Goal: Information Seeking & Learning: Learn about a topic

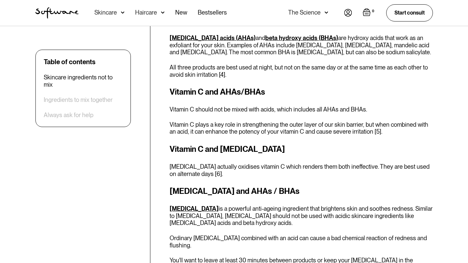
scroll to position [663, 0]
